Goal: Information Seeking & Learning: Learn about a topic

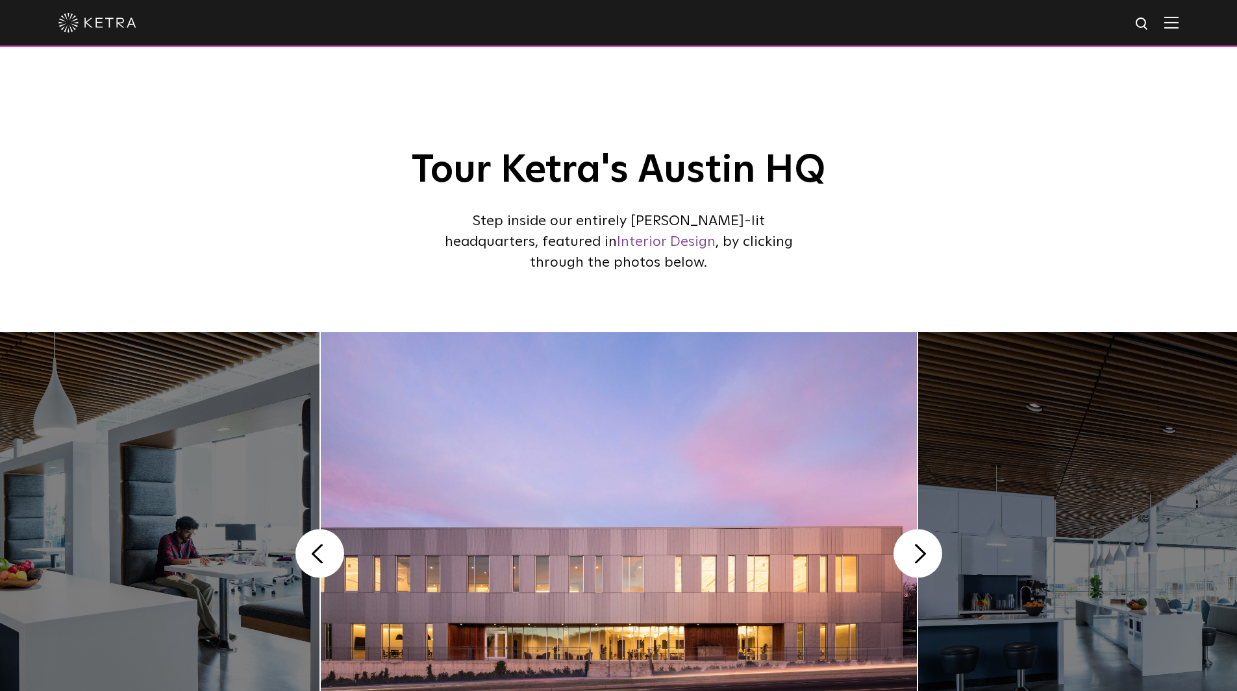
click at [312, 19] on div at bounding box center [618, 22] width 1120 height 45
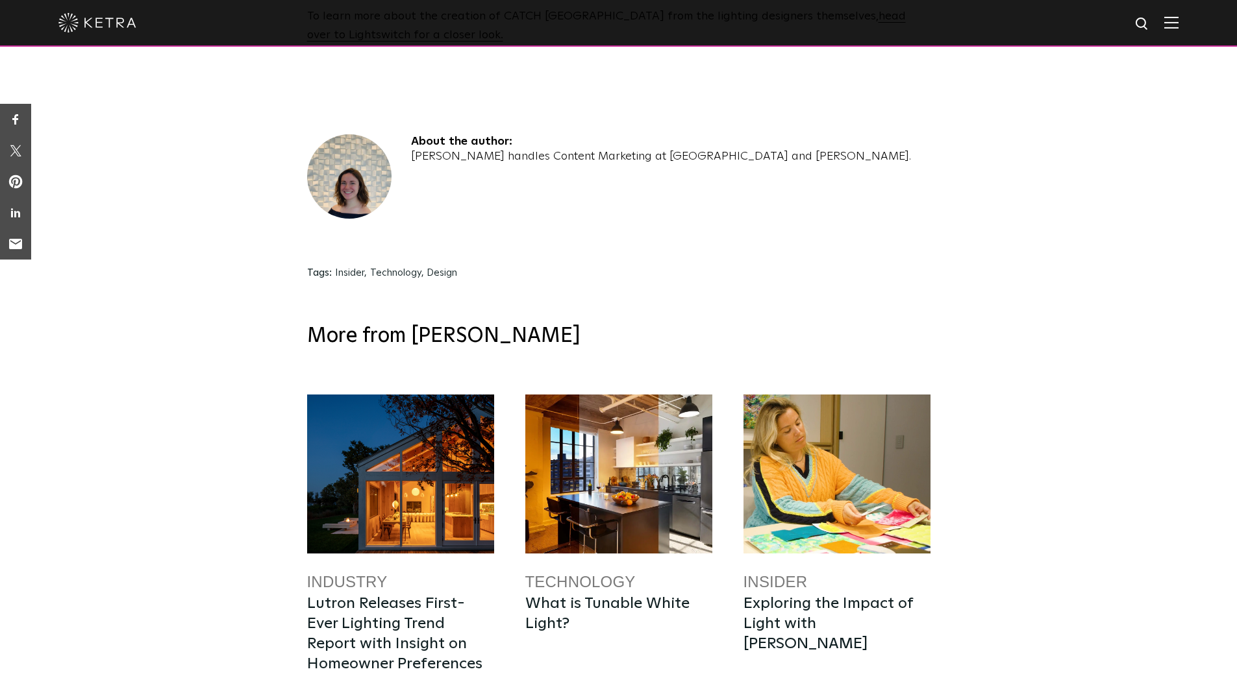
scroll to position [4090, 0]
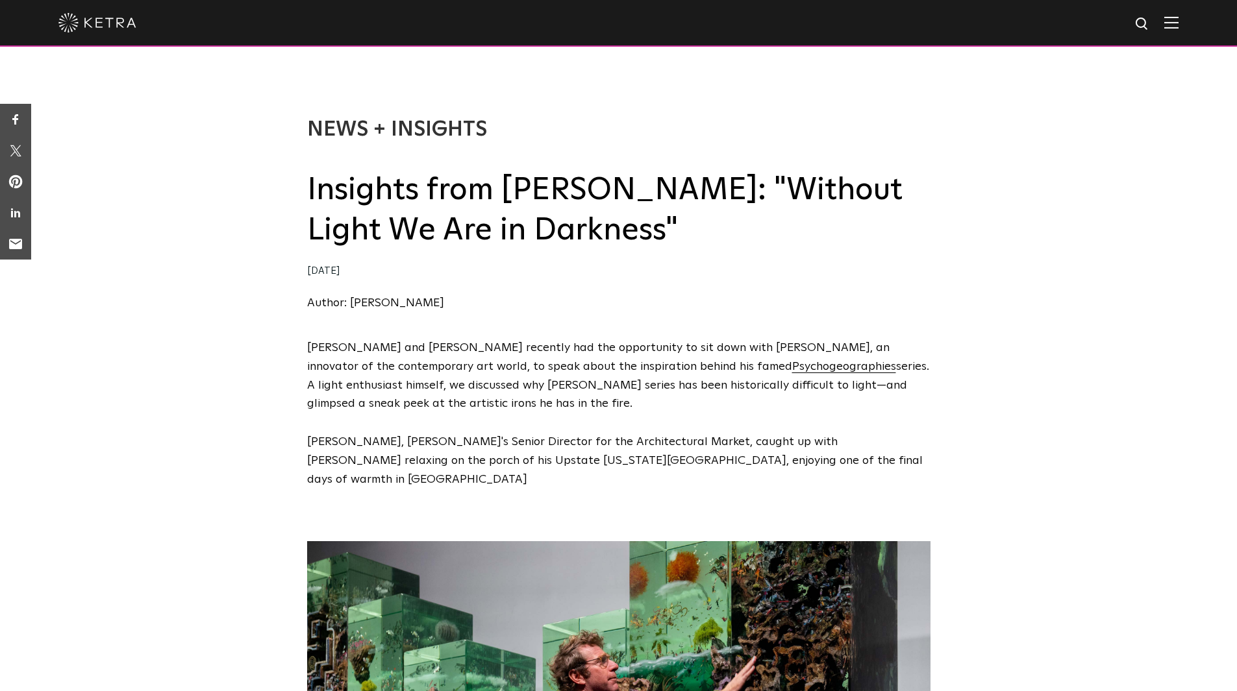
click at [179, 169] on div "News + Insights Insights from [PERSON_NAME]: "Without Light We Are in Darkness"…" at bounding box center [618, 202] width 1237 height 274
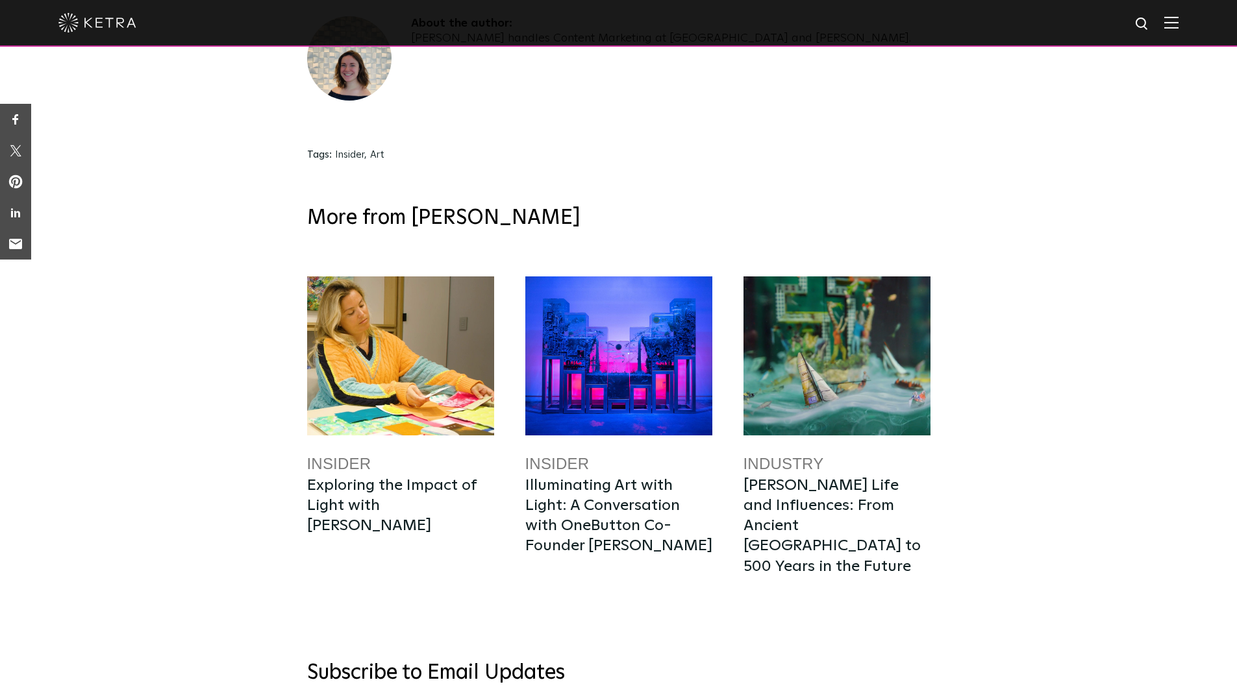
scroll to position [4640, 0]
